Goal: Task Accomplishment & Management: Manage account settings

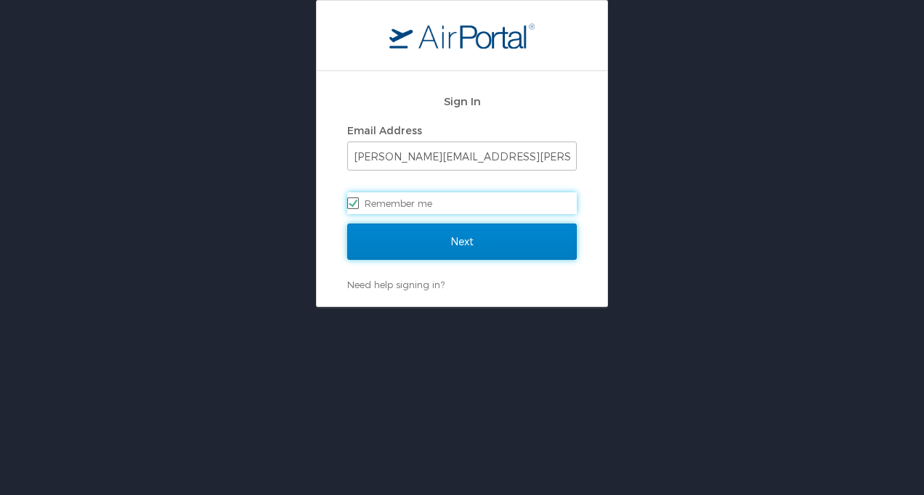
click at [465, 240] on input "Next" at bounding box center [461, 242] width 229 height 36
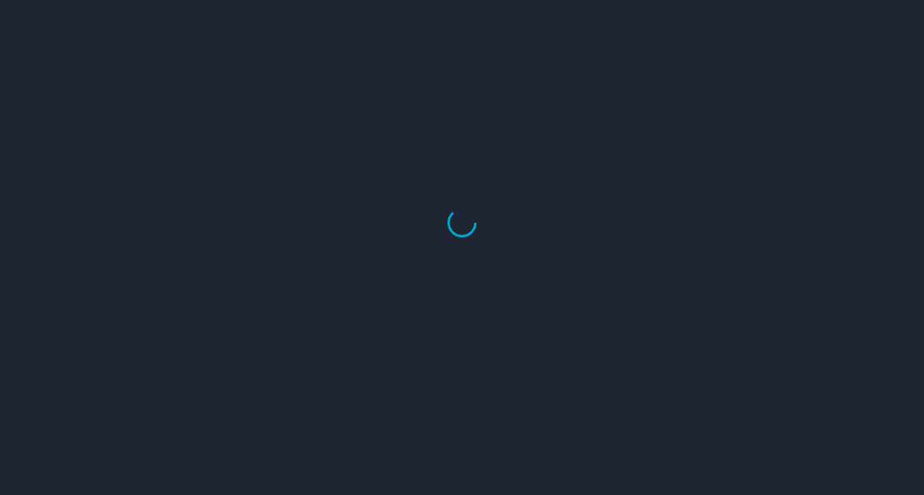
select select "US"
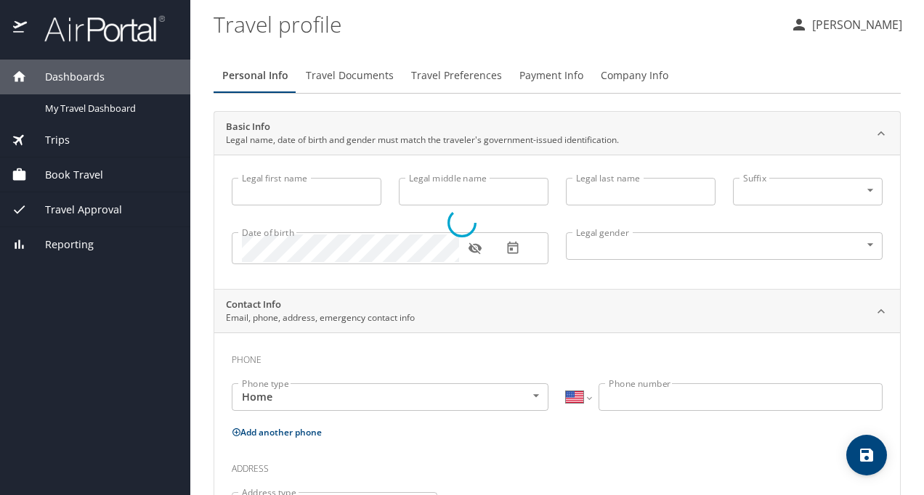
type input "[PERSON_NAME]"
type input "[DEMOGRAPHIC_DATA]"
select select "US"
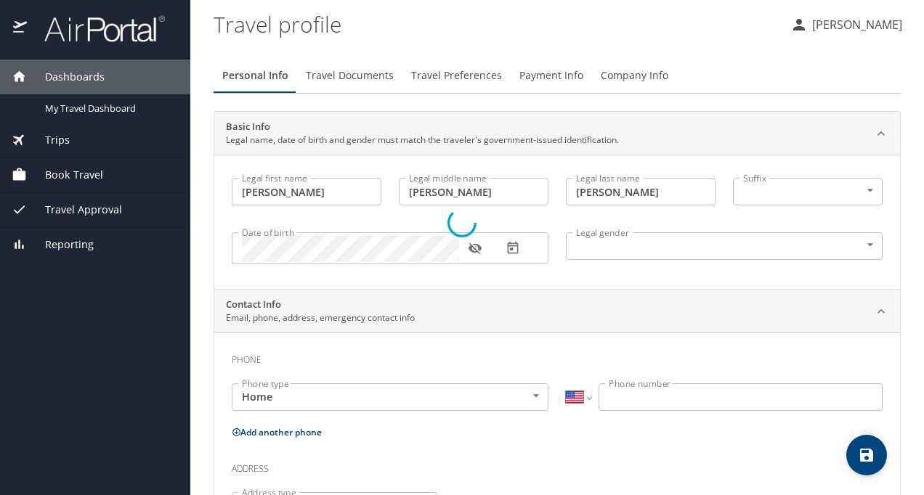
select select "US"
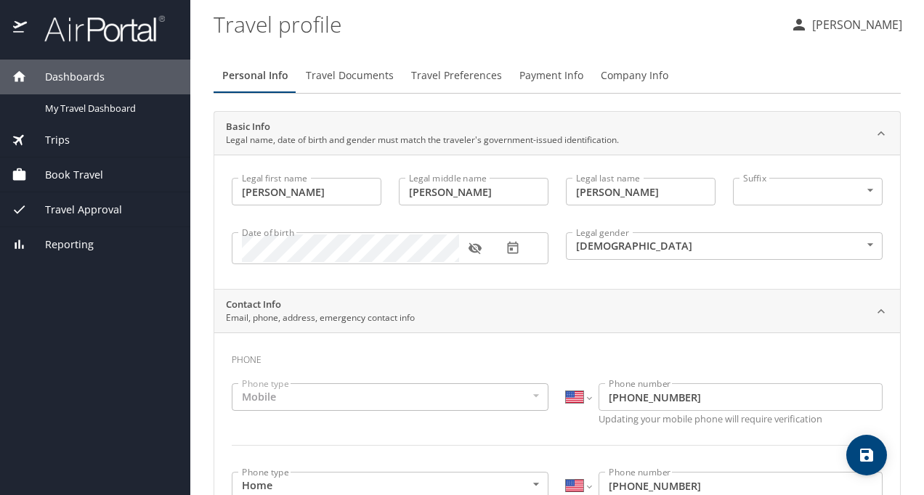
click at [65, 177] on span "Book Travel" at bounding box center [65, 175] width 76 height 16
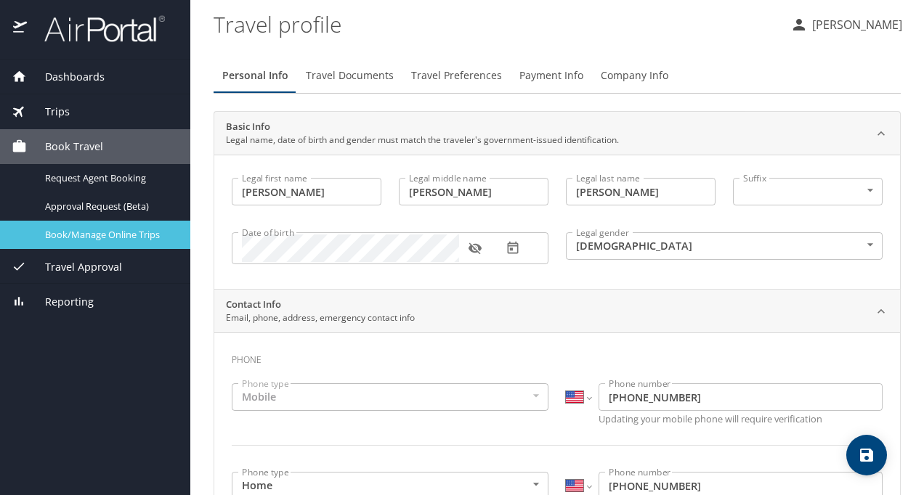
click at [114, 225] on link "Book/Manage Online Trips" at bounding box center [95, 235] width 190 height 28
